Goal: Task Accomplishment & Management: Manage account settings

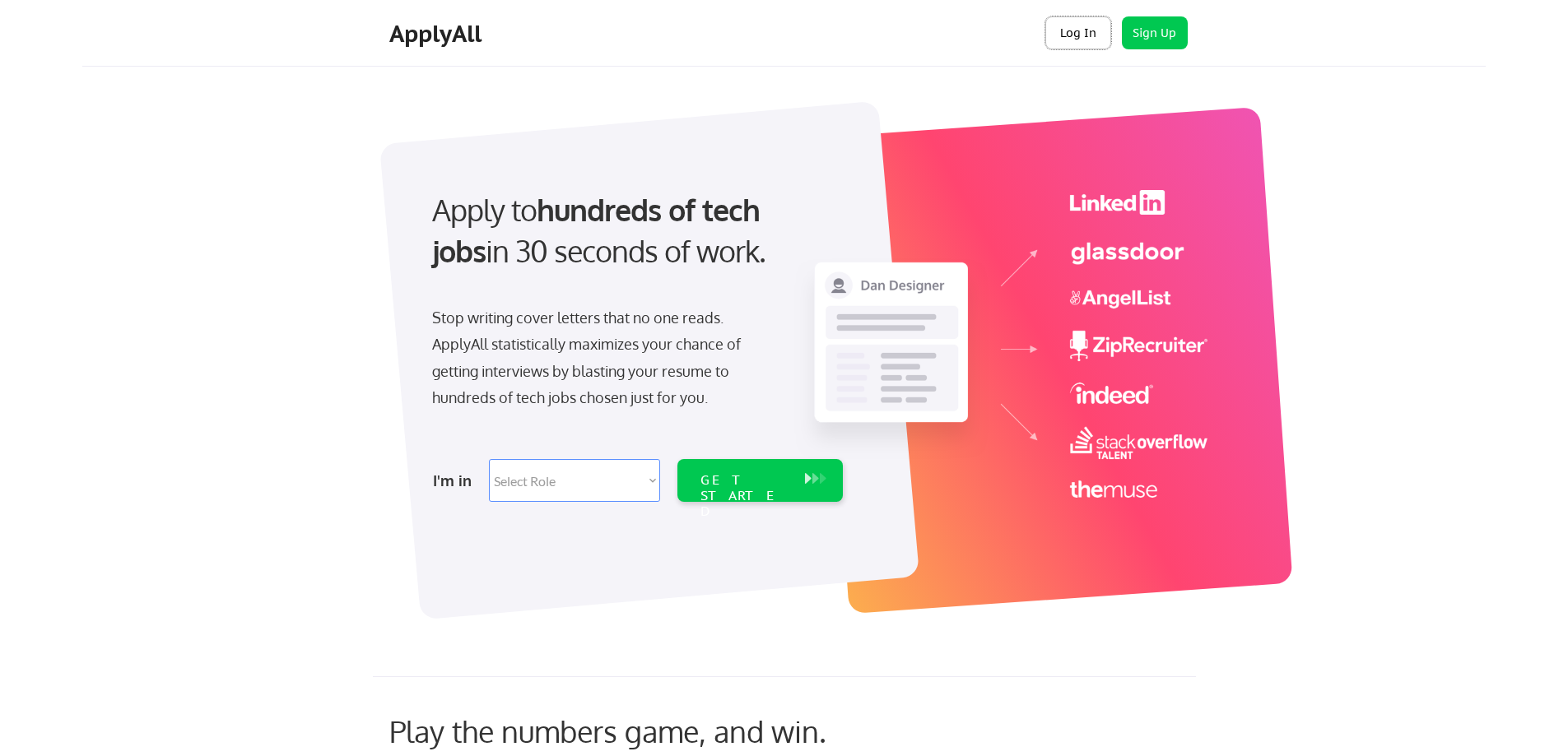
click at [1074, 36] on button "Log In" at bounding box center [1078, 33] width 65 height 33
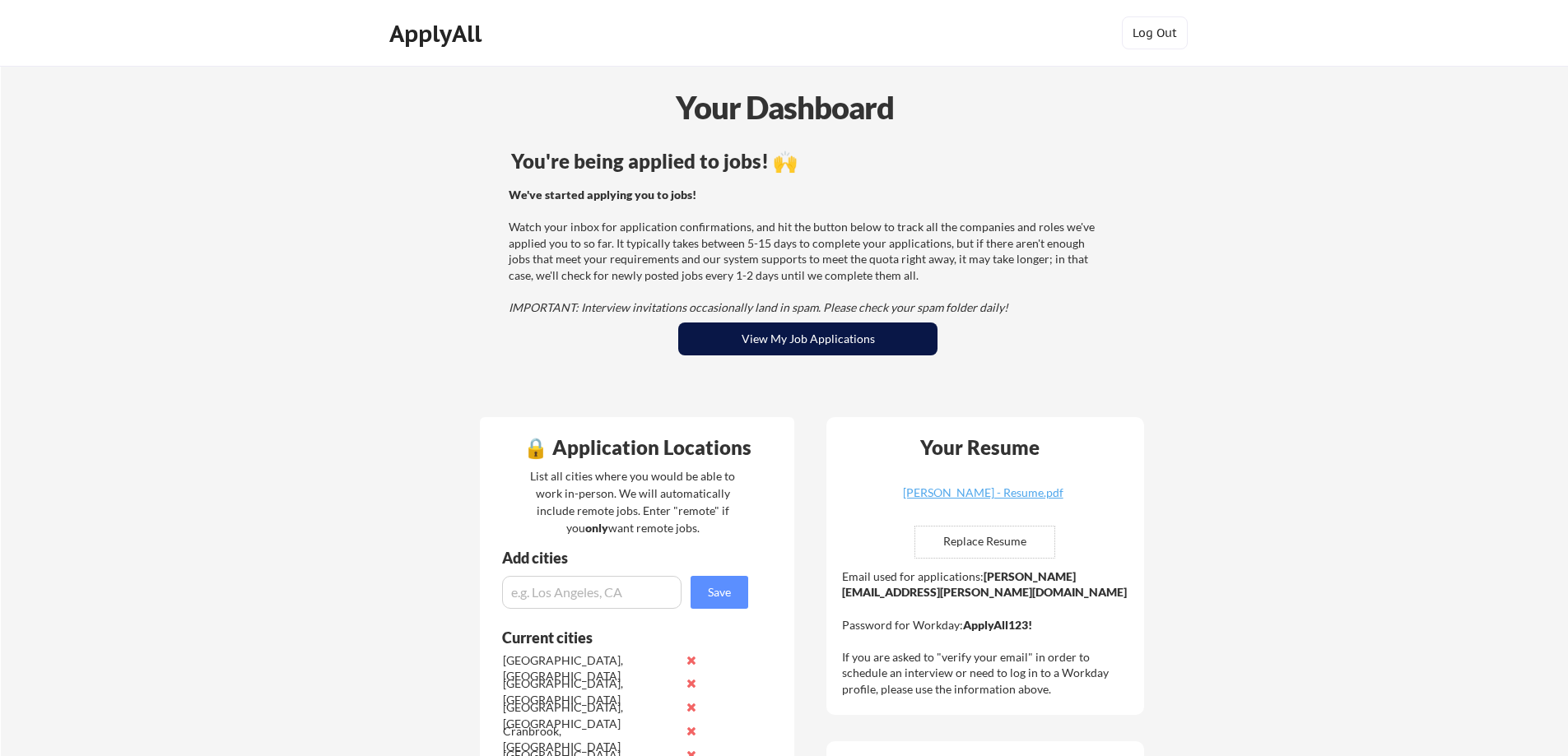
click at [806, 344] on button "View My Job Applications" at bounding box center [807, 339] width 259 height 33
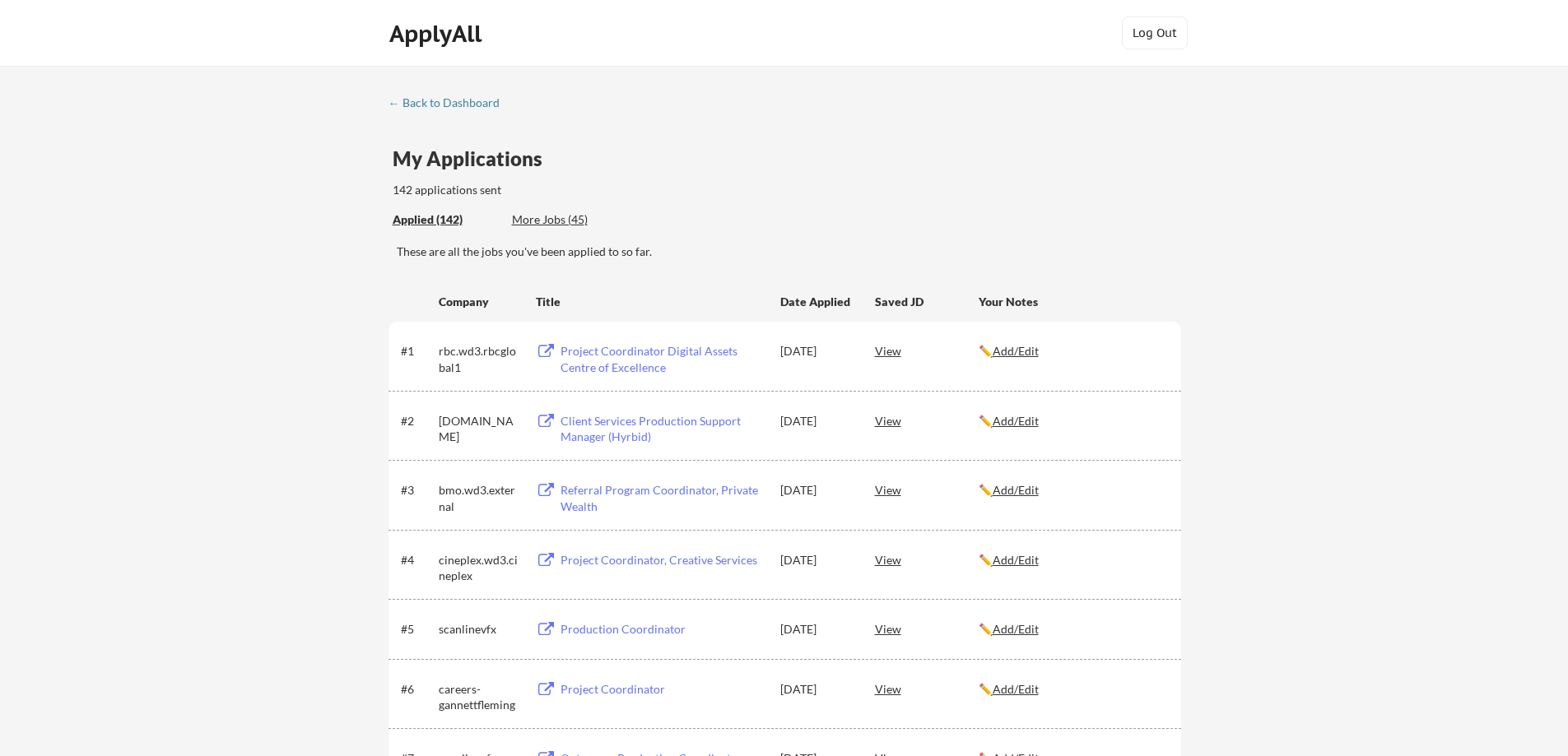
click at [537, 218] on div "More Jobs (45)" at bounding box center [572, 220] width 121 height 17
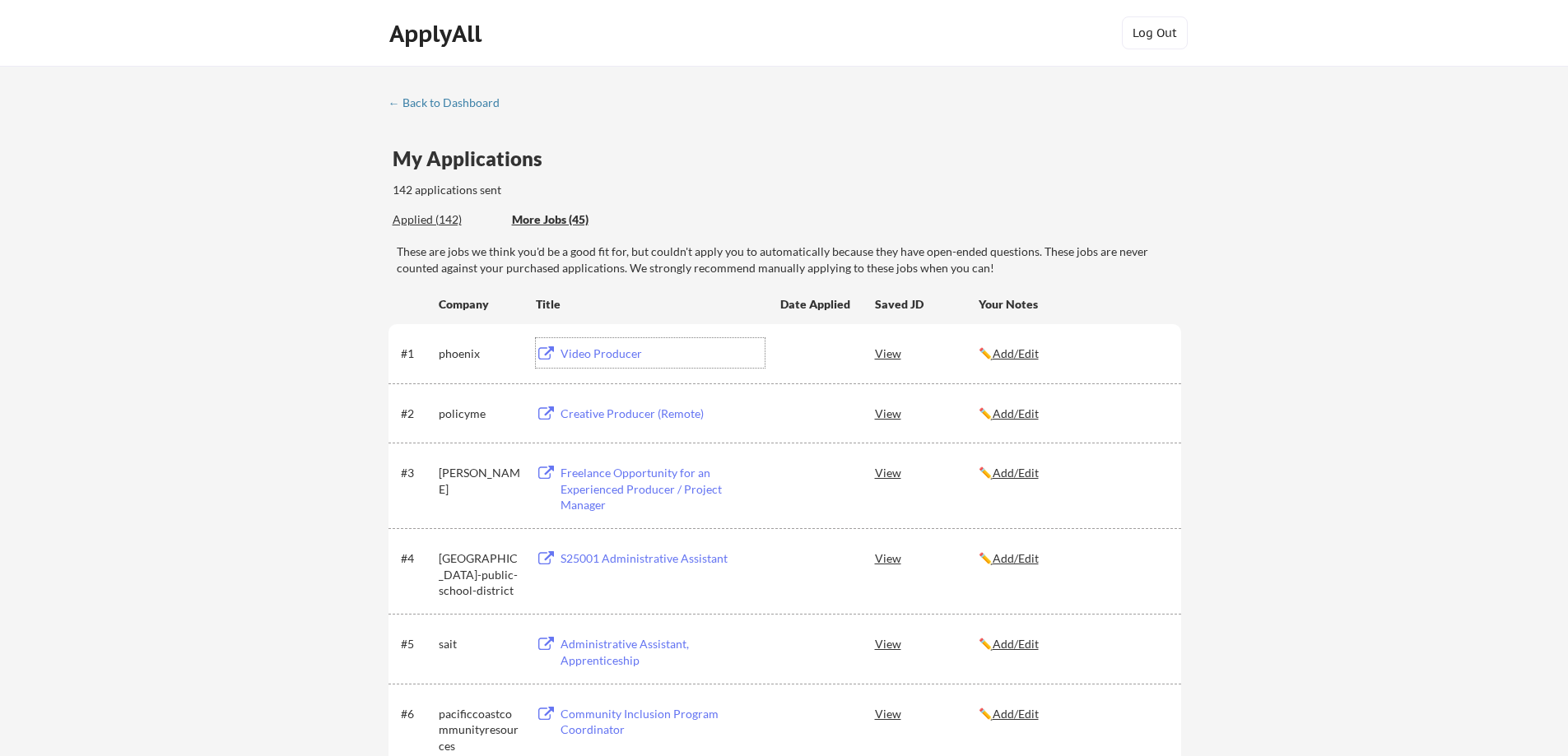
click at [594, 353] on div "Video Producer" at bounding box center [662, 354] width 204 height 17
